Goal: Transaction & Acquisition: Book appointment/travel/reservation

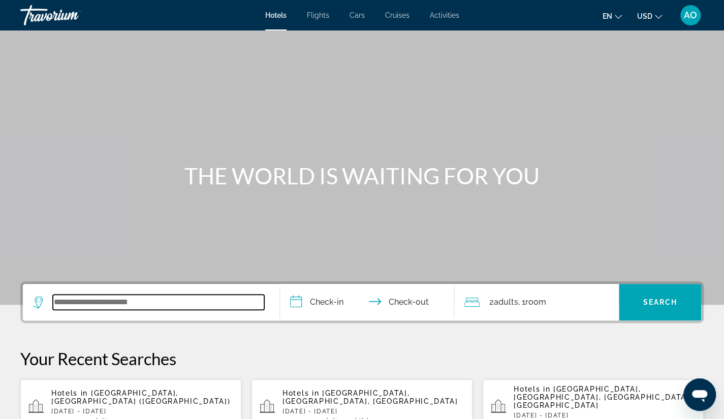
click at [97, 305] on input "Search widget" at bounding box center [158, 302] width 211 height 15
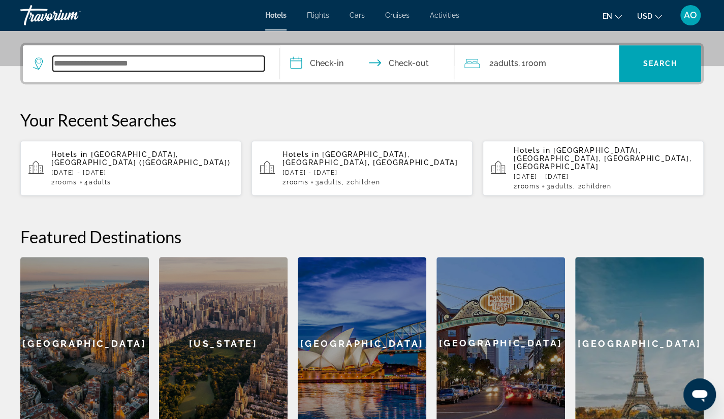
scroll to position [248, 0]
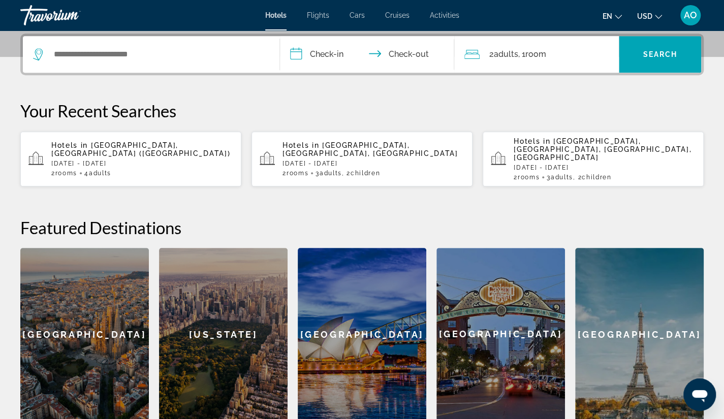
click at [97, 305] on div "[GEOGRAPHIC_DATA]" at bounding box center [84, 334] width 129 height 173
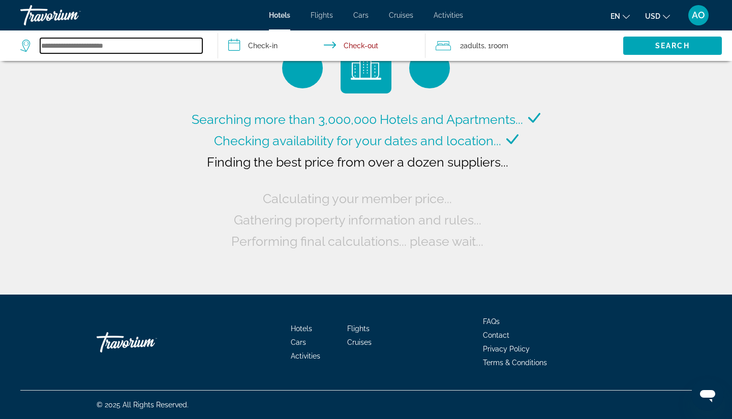
click at [108, 43] on input "Search widget" at bounding box center [121, 45] width 162 height 15
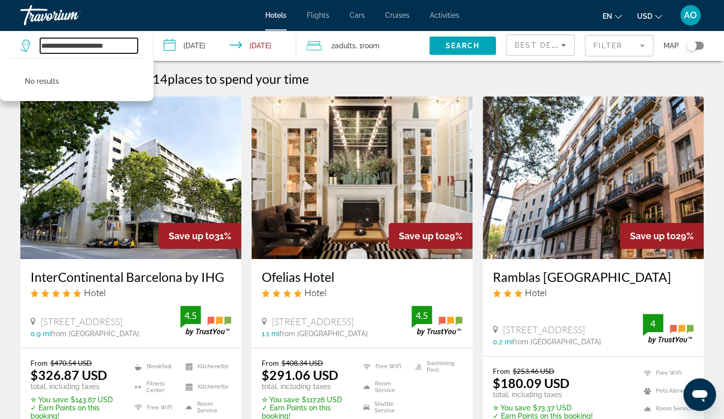
click at [125, 46] on input "**********" at bounding box center [89, 45] width 98 height 15
type input "*"
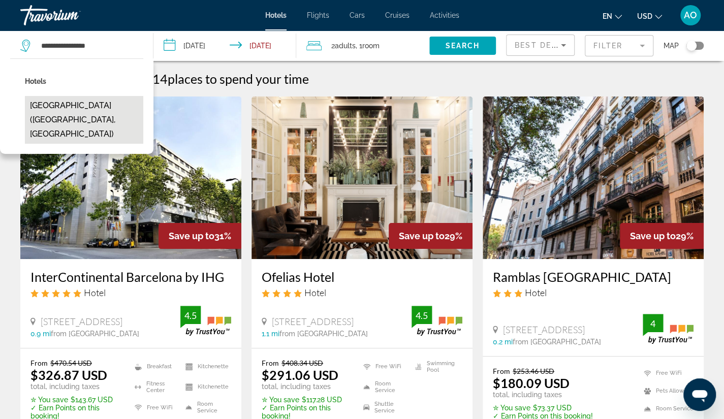
click at [106, 104] on button "Aloft Dubai Creek (Dubai, AE)" at bounding box center [84, 120] width 118 height 48
type input "**********"
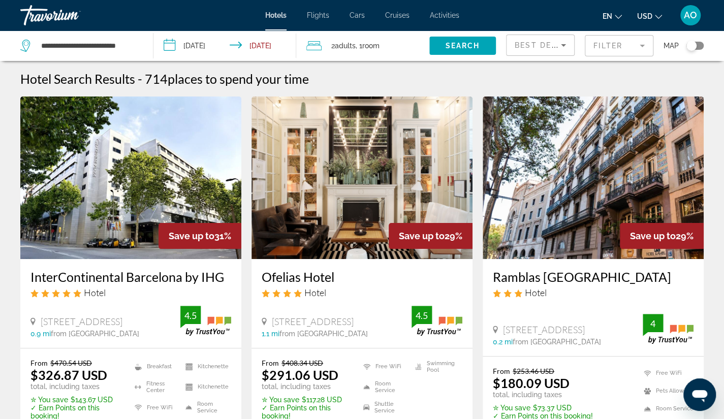
click at [168, 43] on input "**********" at bounding box center [226, 47] width 147 height 34
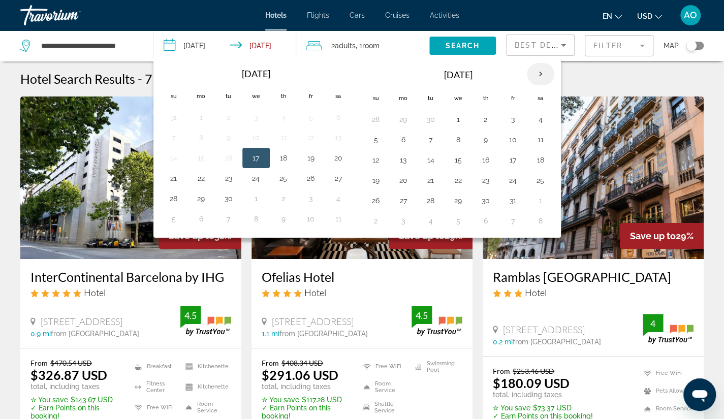
click at [534, 76] on th "Next month" at bounding box center [540, 74] width 27 height 22
click at [532, 113] on button "6" at bounding box center [540, 119] width 16 height 14
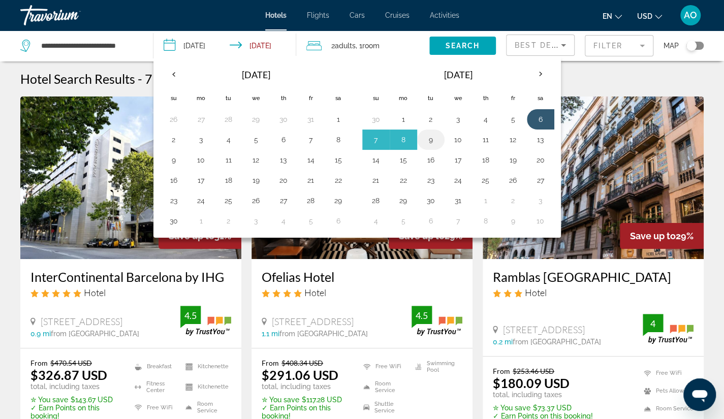
click at [424, 139] on button "9" at bounding box center [431, 140] width 16 height 14
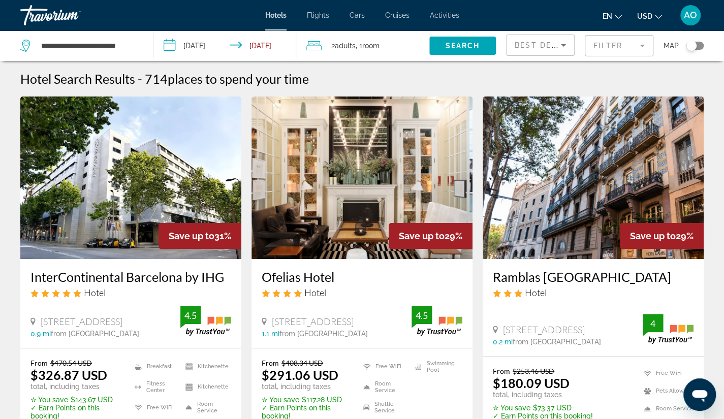
click at [177, 49] on input "**********" at bounding box center [226, 47] width 147 height 34
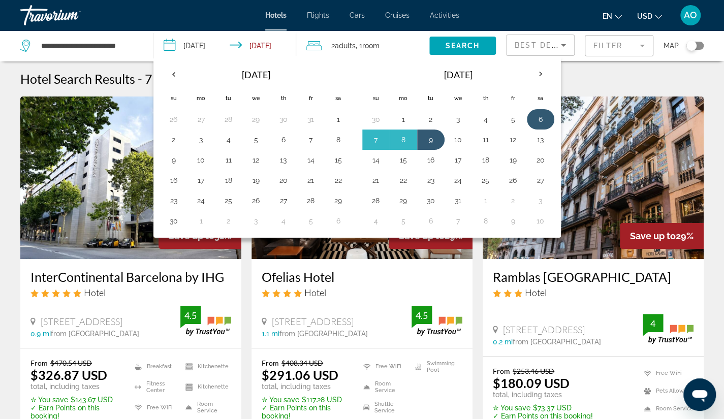
click at [527, 116] on td "6" at bounding box center [540, 119] width 27 height 20
click at [405, 141] on button "8" at bounding box center [403, 140] width 16 height 14
click at [533, 117] on button "6" at bounding box center [540, 119] width 16 height 14
type input "**********"
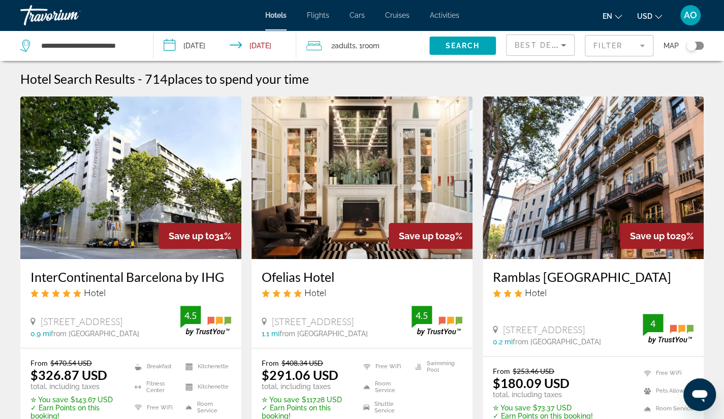
click at [355, 45] on span "Adults" at bounding box center [344, 46] width 21 height 8
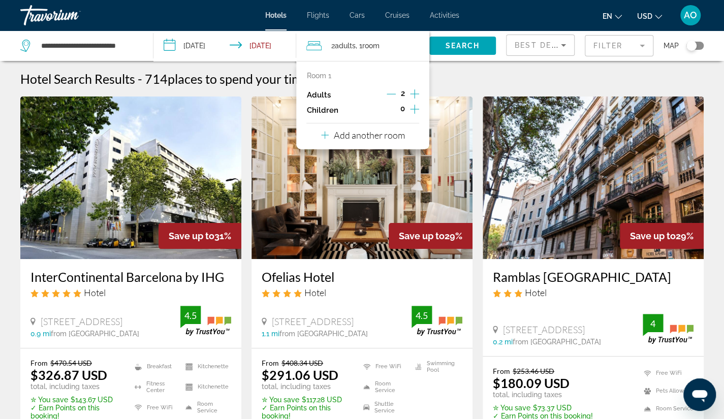
click at [414, 94] on icon "Increment adults" at bounding box center [414, 94] width 9 height 12
click at [324, 134] on icon "Travelers: 4 adults, 0 children" at bounding box center [325, 136] width 8 height 8
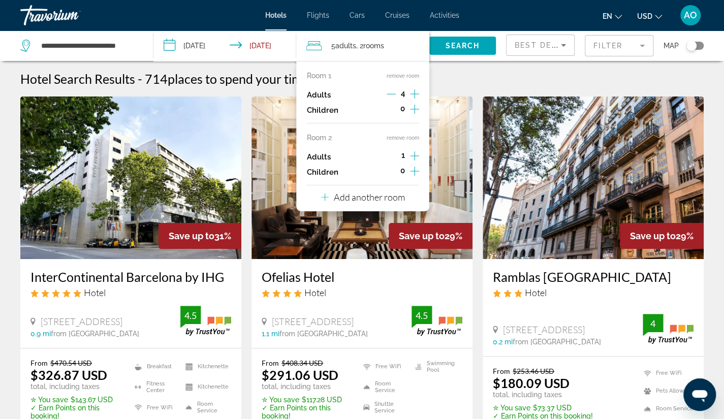
click at [415, 156] on icon "Increment adults" at bounding box center [414, 156] width 9 height 12
click at [390, 94] on icon "Decrement adults" at bounding box center [391, 94] width 9 height 1
click at [452, 51] on span "Search widget" at bounding box center [462, 46] width 67 height 24
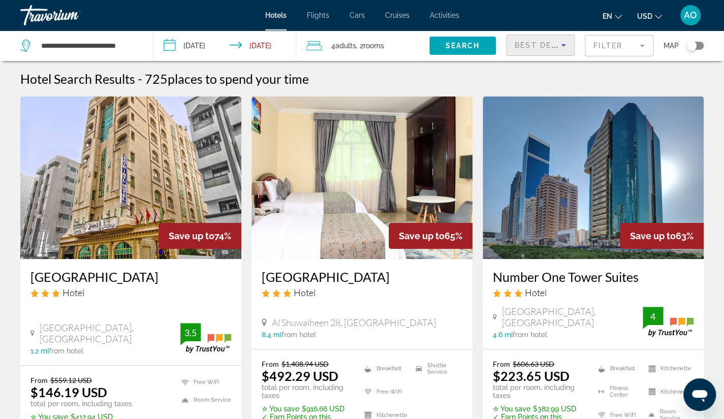
click at [563, 46] on icon "Sort by" at bounding box center [563, 45] width 5 height 3
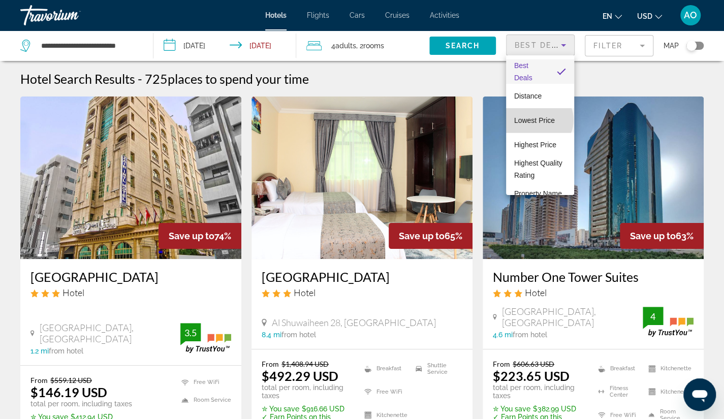
click at [539, 120] on span "Lowest Price" at bounding box center [534, 120] width 41 height 8
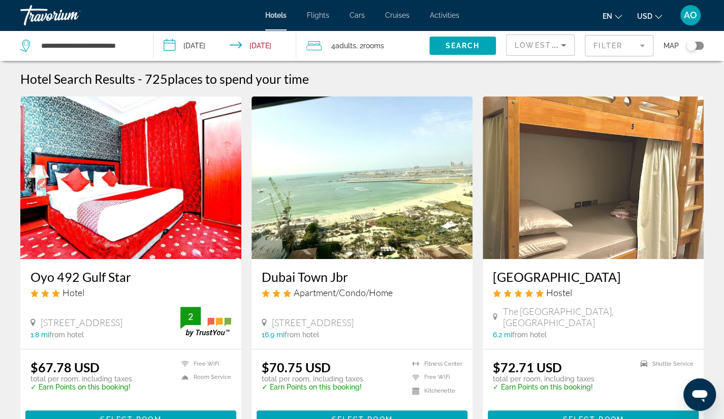
click at [641, 45] on mat-form-field "Filter" at bounding box center [619, 45] width 69 height 21
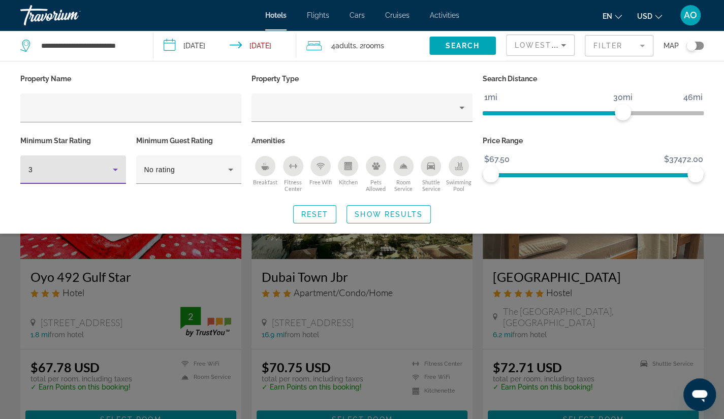
click at [116, 170] on icon "Hotel Filters" at bounding box center [115, 170] width 12 height 12
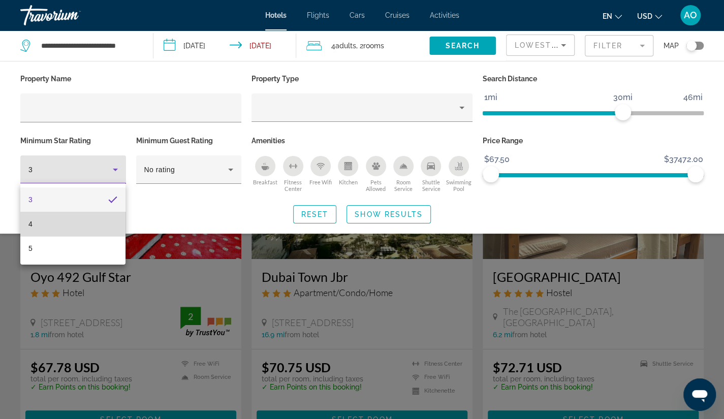
click at [105, 224] on mat-option "4" at bounding box center [72, 224] width 105 height 24
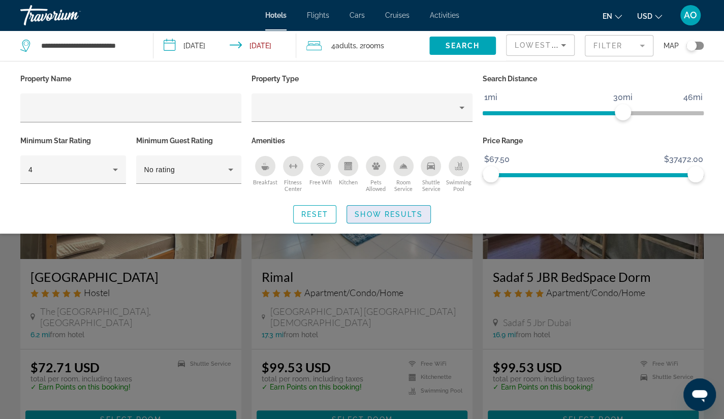
click at [364, 215] on span "Show Results" at bounding box center [389, 214] width 68 height 8
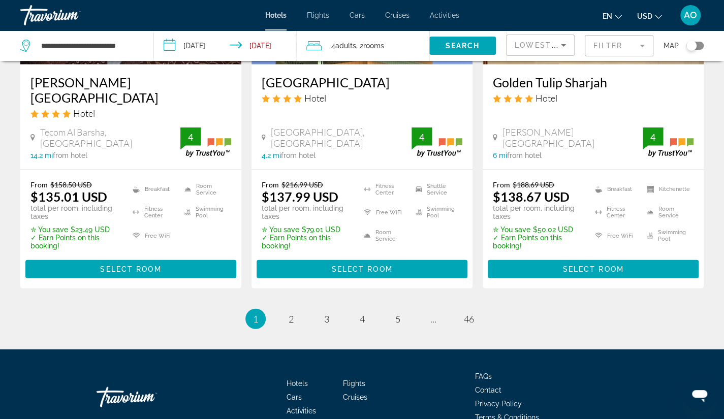
scroll to position [1343, 0]
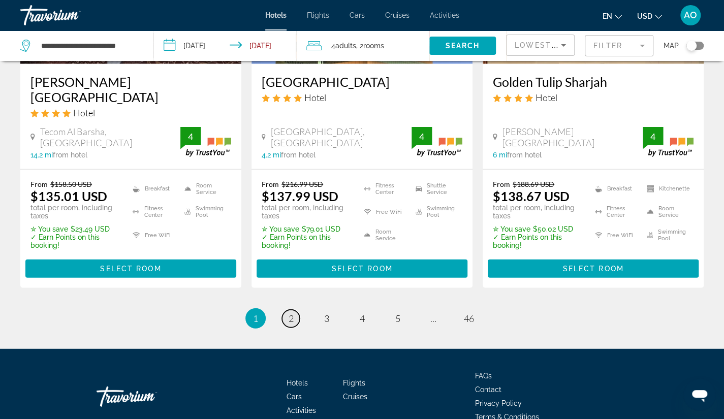
click at [291, 313] on span "2" at bounding box center [291, 318] width 5 height 11
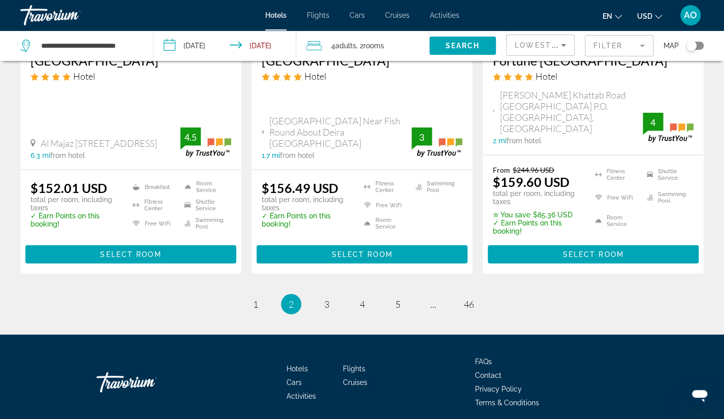
scroll to position [1431, 0]
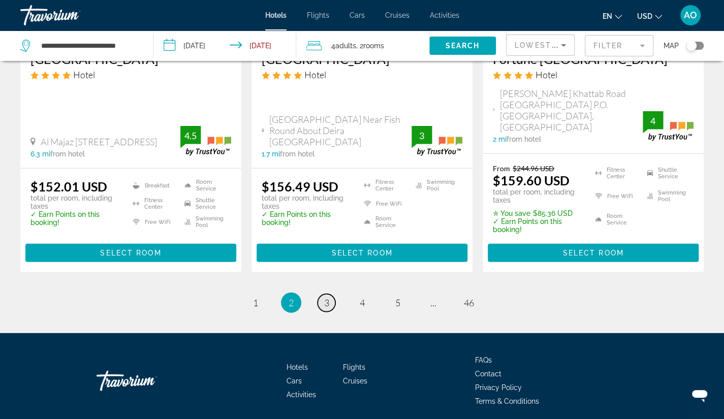
click at [326, 297] on span "3" at bounding box center [326, 302] width 5 height 11
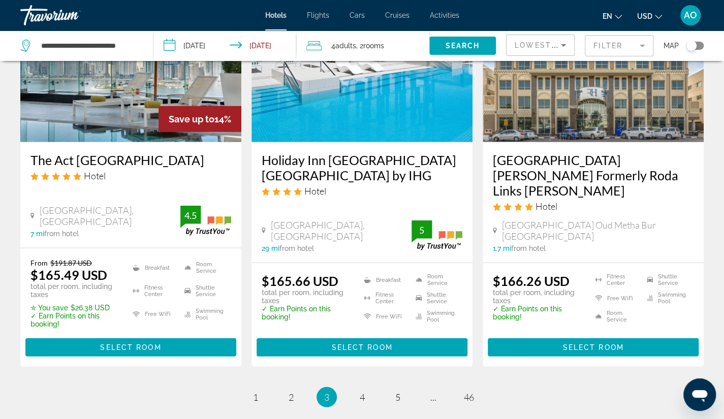
scroll to position [1316, 0]
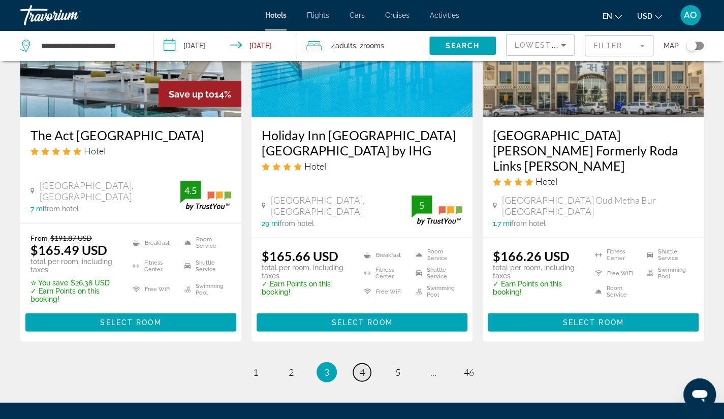
click at [360, 367] on span "4" at bounding box center [362, 372] width 5 height 11
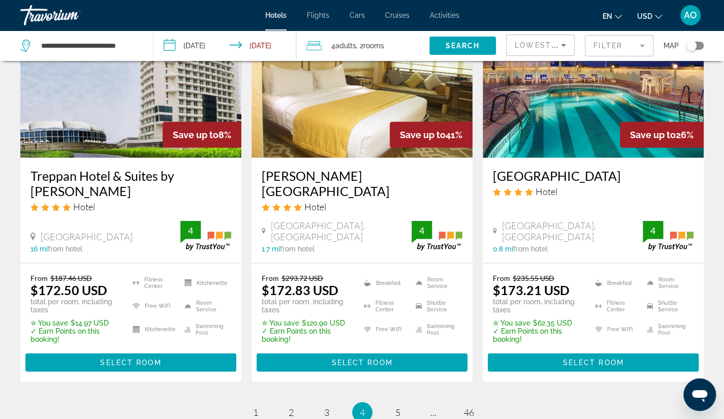
scroll to position [1288, 0]
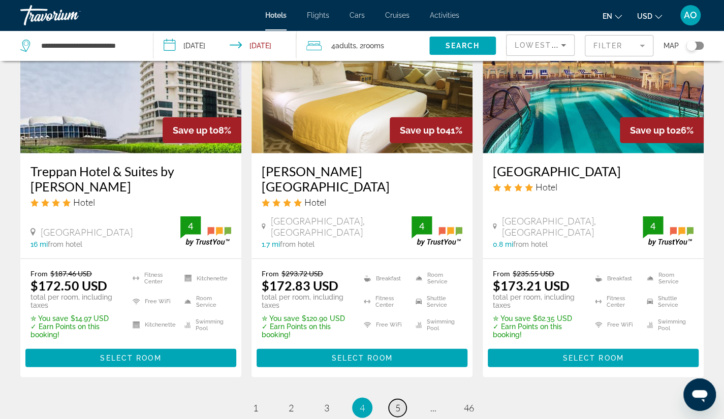
click at [402, 399] on link "page 5" at bounding box center [398, 408] width 18 height 18
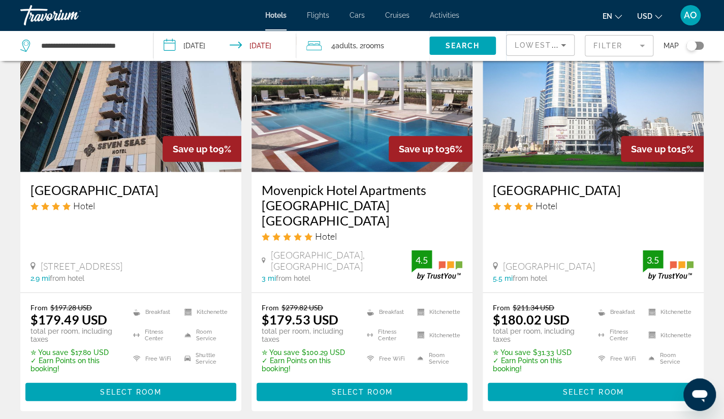
scroll to position [1362, 0]
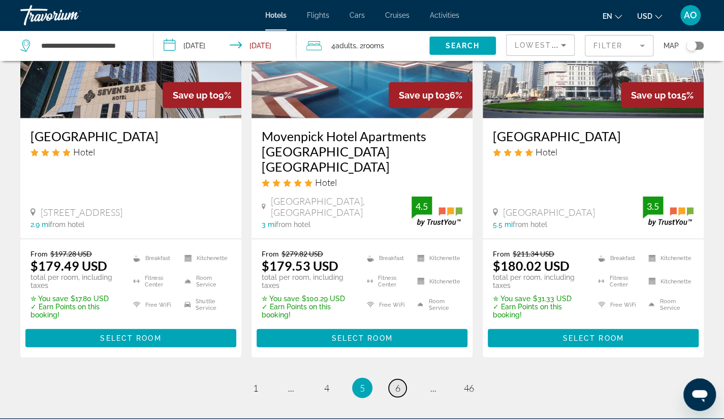
click at [397, 383] on span "6" at bounding box center [397, 388] width 5 height 11
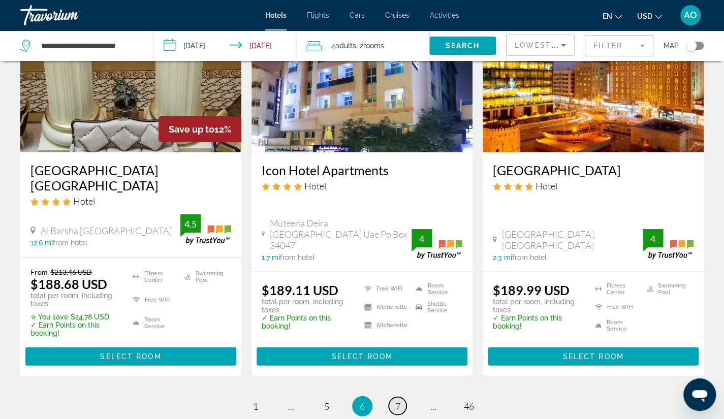
scroll to position [1293, 0]
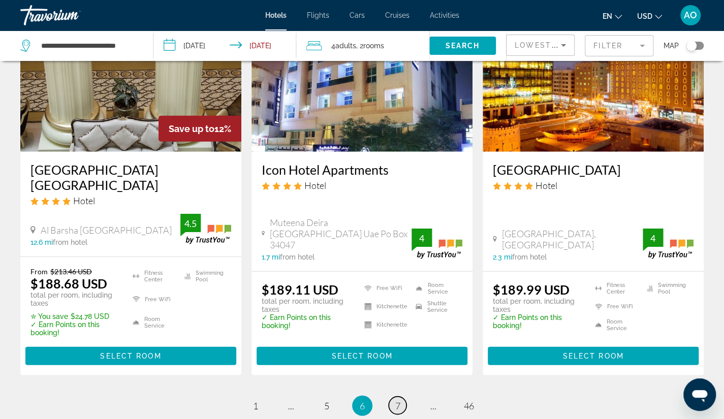
click at [399, 400] on span "7" at bounding box center [397, 405] width 5 height 11
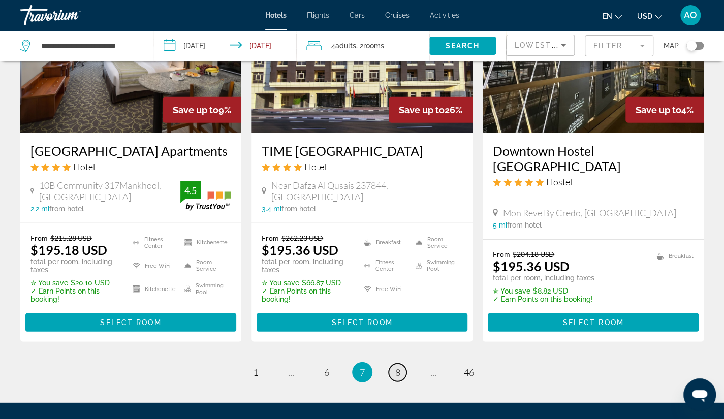
scroll to position [1470, 0]
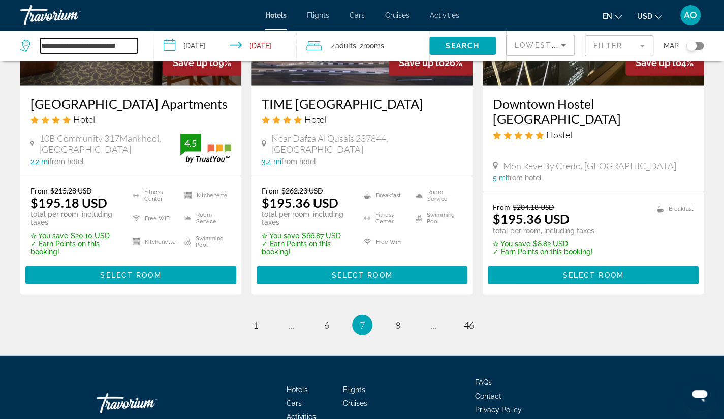
click at [101, 45] on input "**********" at bounding box center [89, 45] width 98 height 15
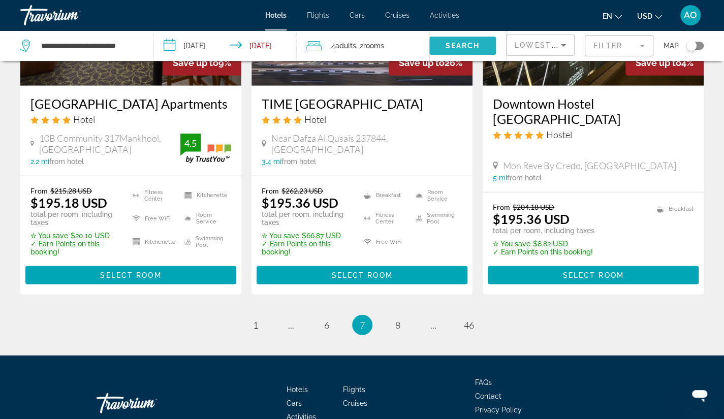
click at [463, 47] on span "Search" at bounding box center [463, 46] width 35 height 8
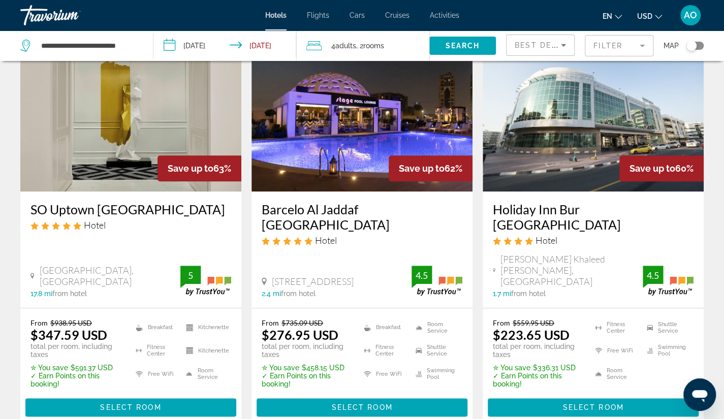
scroll to position [460, 0]
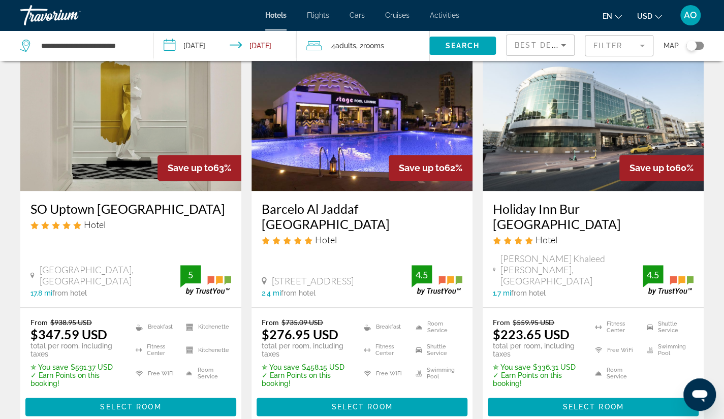
click at [263, 249] on div "Barcelo Al Jaddaf Dubai Hotel 326 Al Khail Road Al Jaddaf Area United Arab Emir…" at bounding box center [361, 249] width 221 height 116
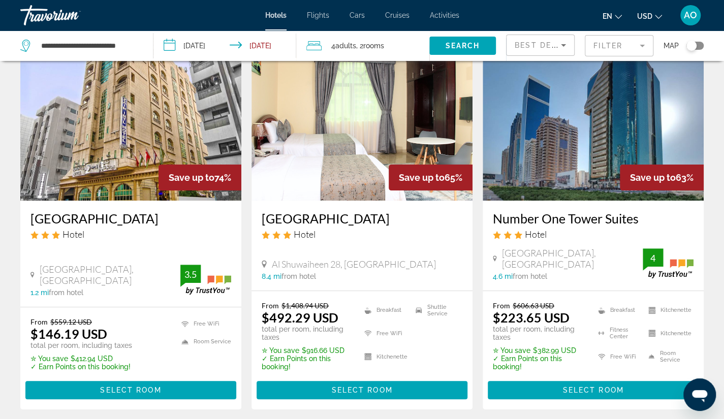
scroll to position [0, 0]
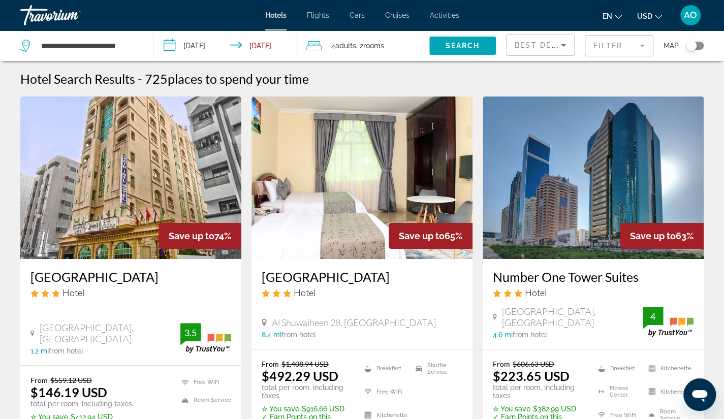
click at [265, 45] on input "**********" at bounding box center [226, 47] width 147 height 34
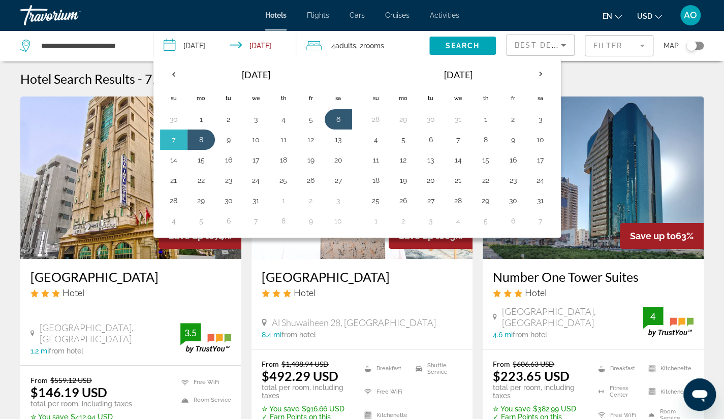
click at [198, 68] on th "Dec 2025" at bounding box center [255, 74] width 137 height 24
click at [173, 72] on th "Previous month" at bounding box center [173, 74] width 27 height 22
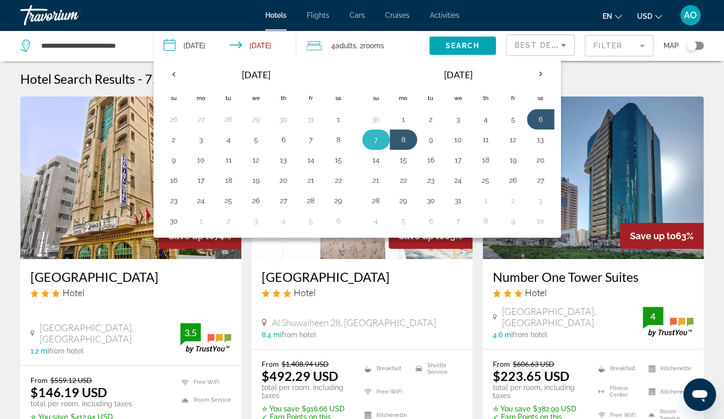
click at [370, 144] on button "7" at bounding box center [376, 140] width 16 height 14
click at [423, 138] on button "9" at bounding box center [431, 140] width 16 height 14
type input "**********"
